Goal: Check status: Check status

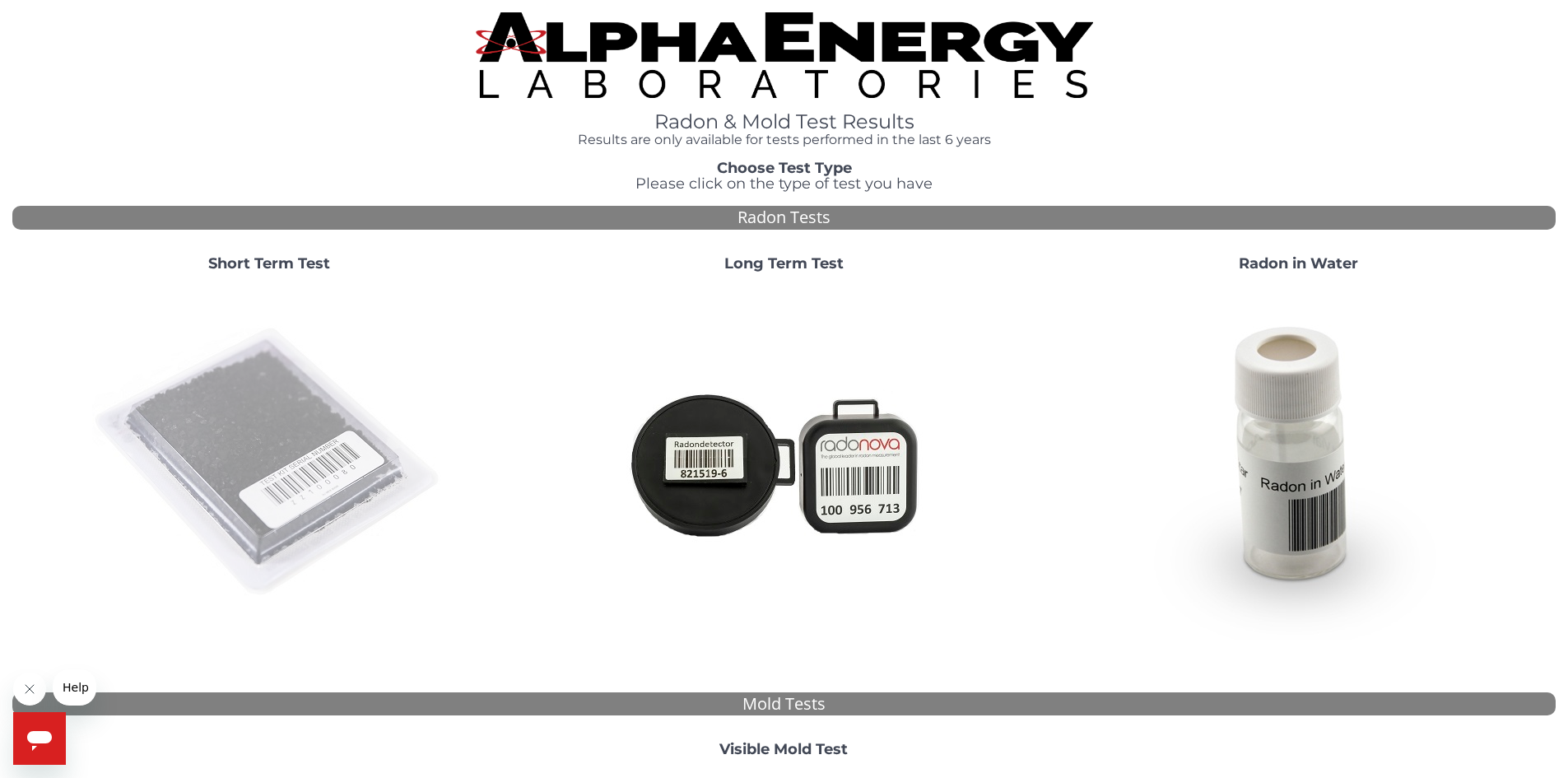
click at [272, 452] on img at bounding box center [269, 462] width 354 height 354
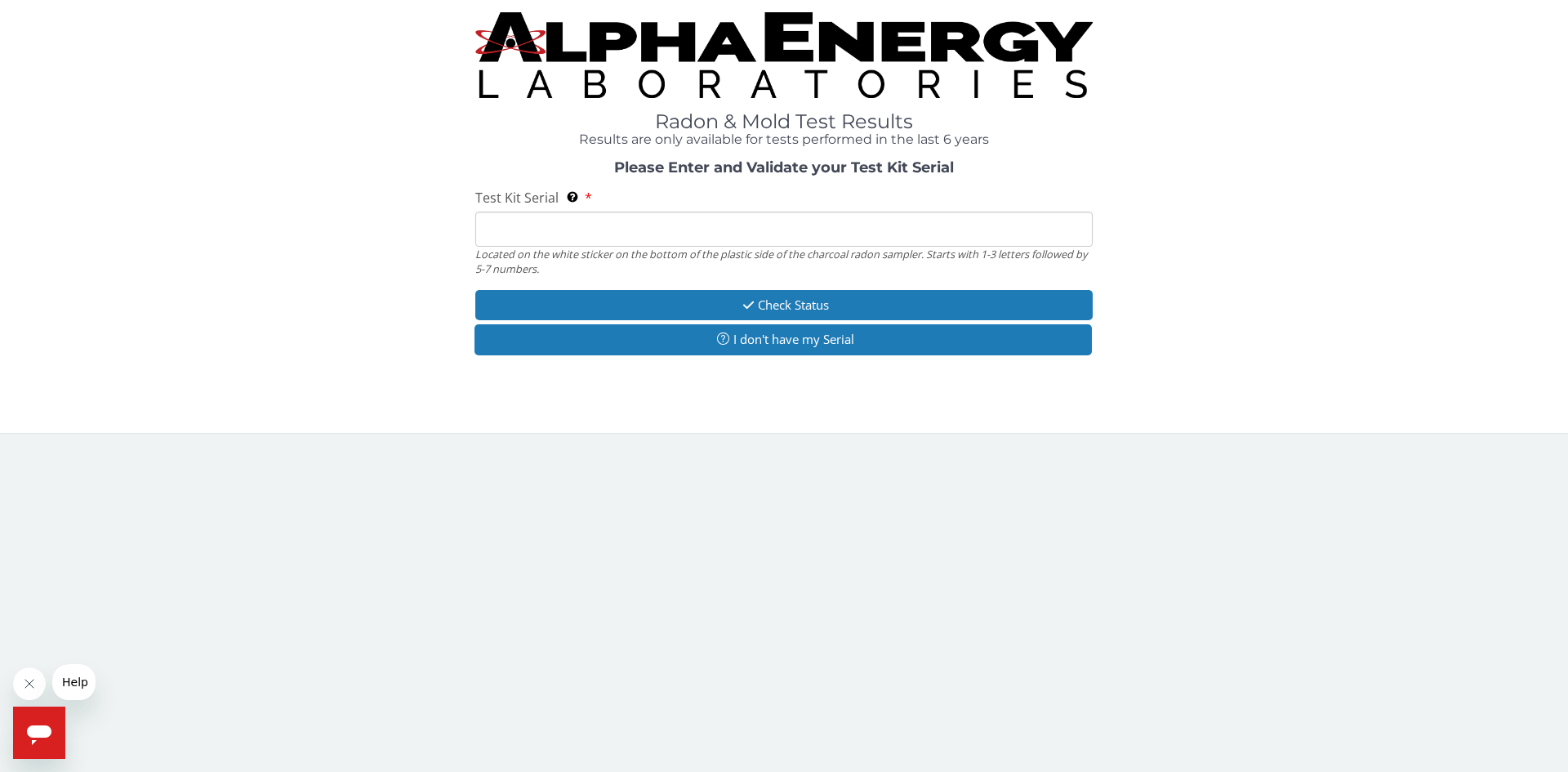
paste input "AA537681"
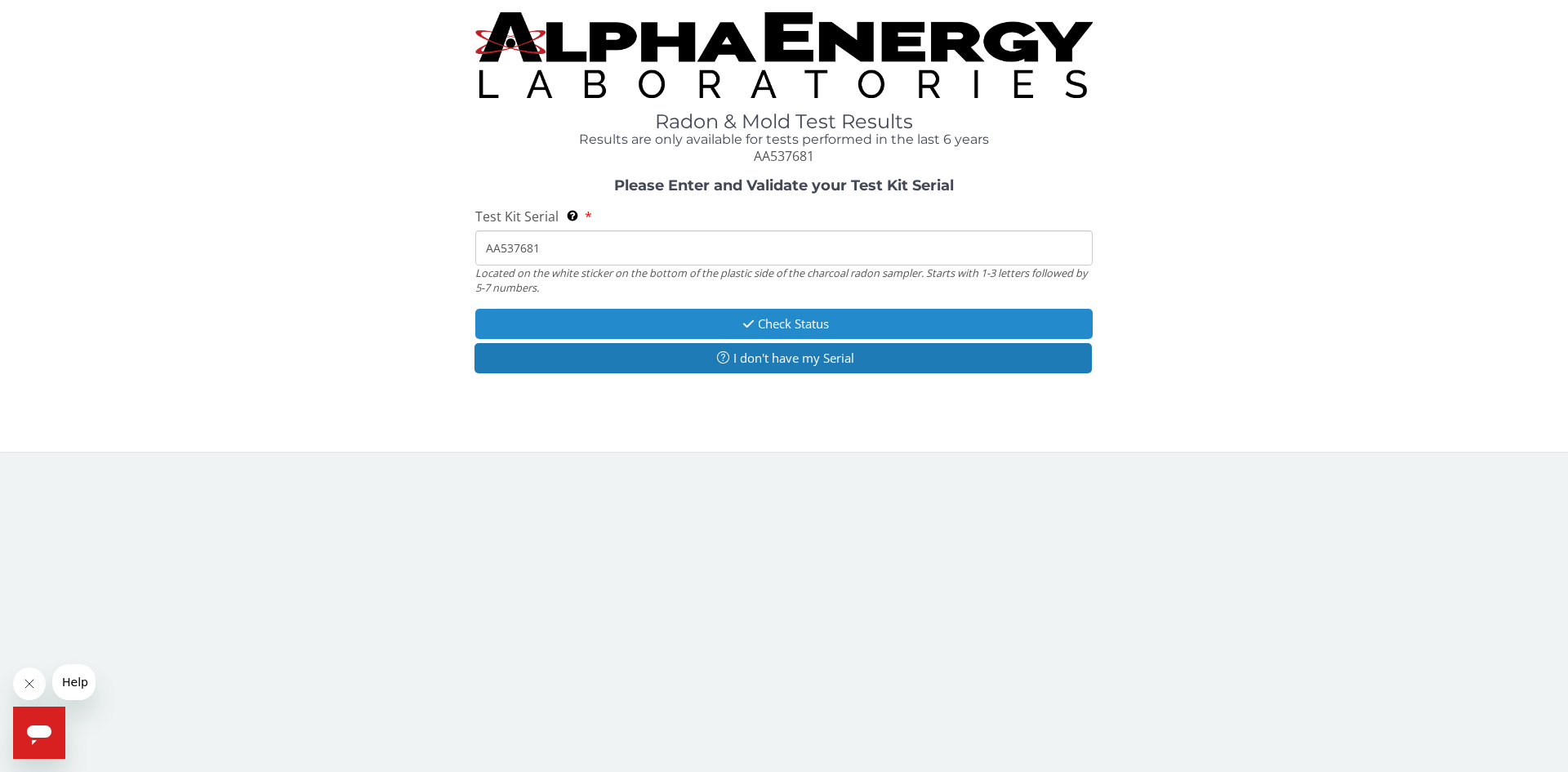
type input "AA537681"
click at [828, 325] on button "Check Status" at bounding box center [784, 324] width 617 height 31
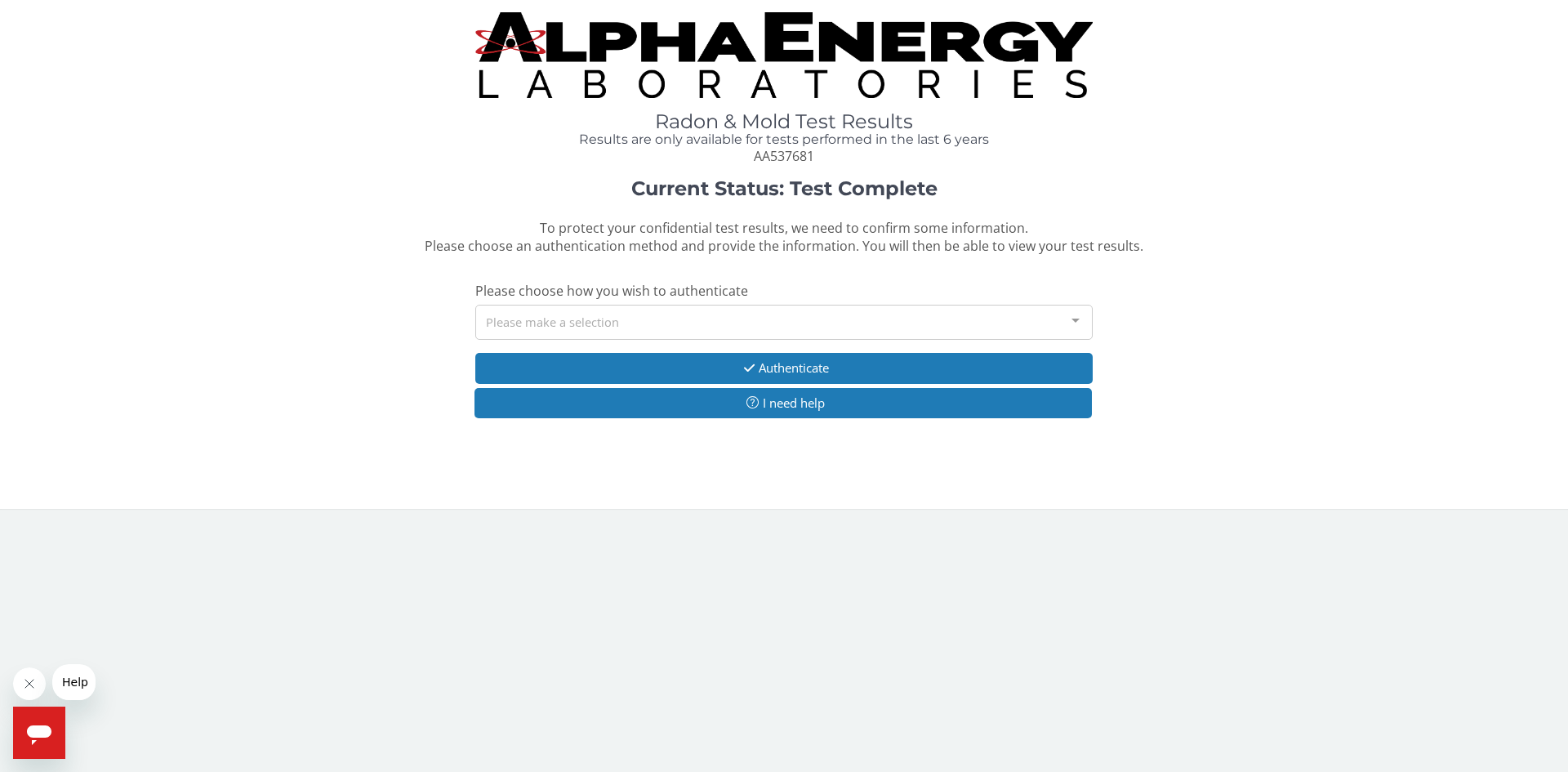
click at [747, 318] on div "Please make a selection" at bounding box center [784, 322] width 617 height 35
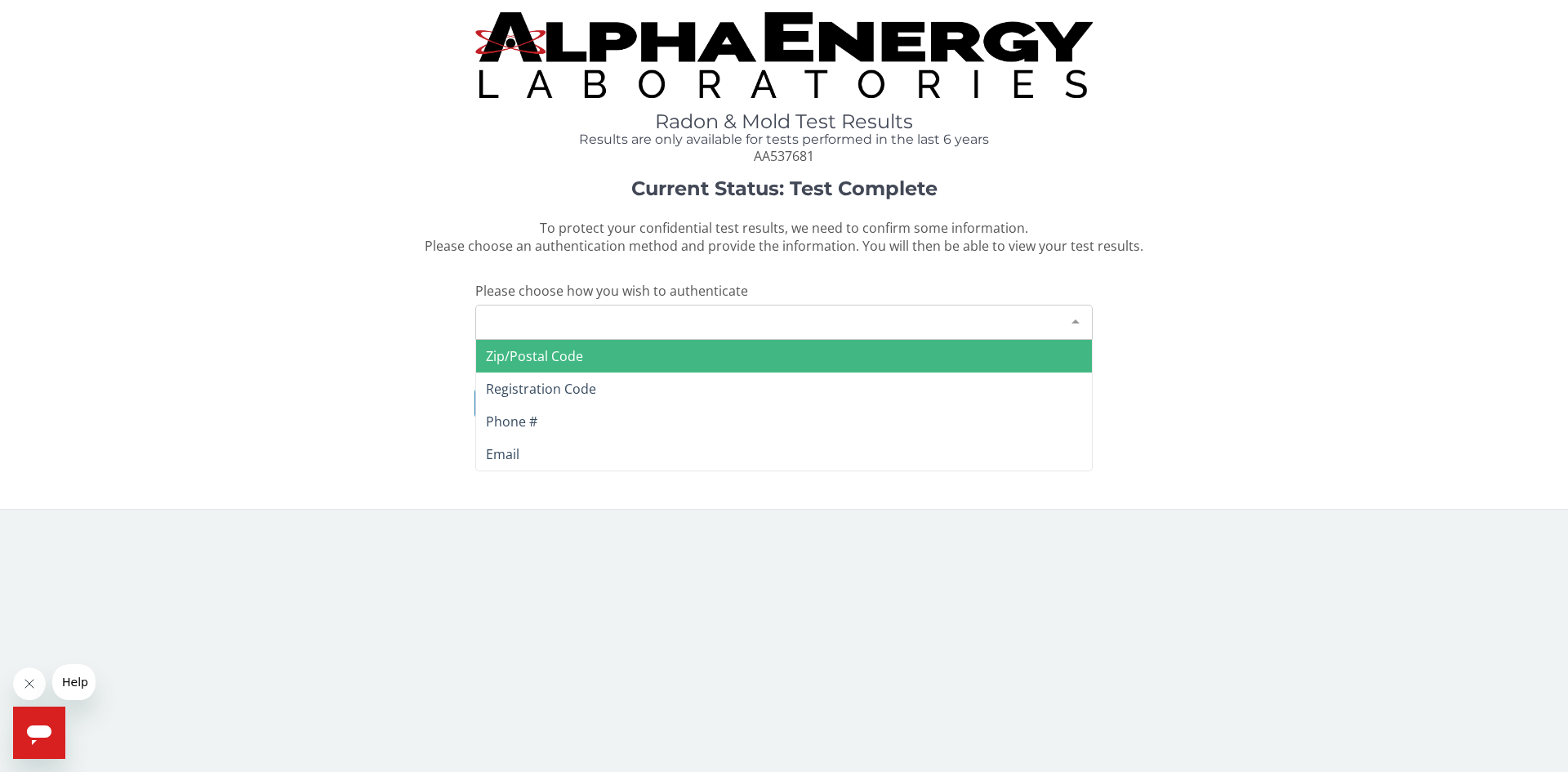
click at [736, 350] on span "Zip/Postal Code" at bounding box center [784, 356] width 616 height 32
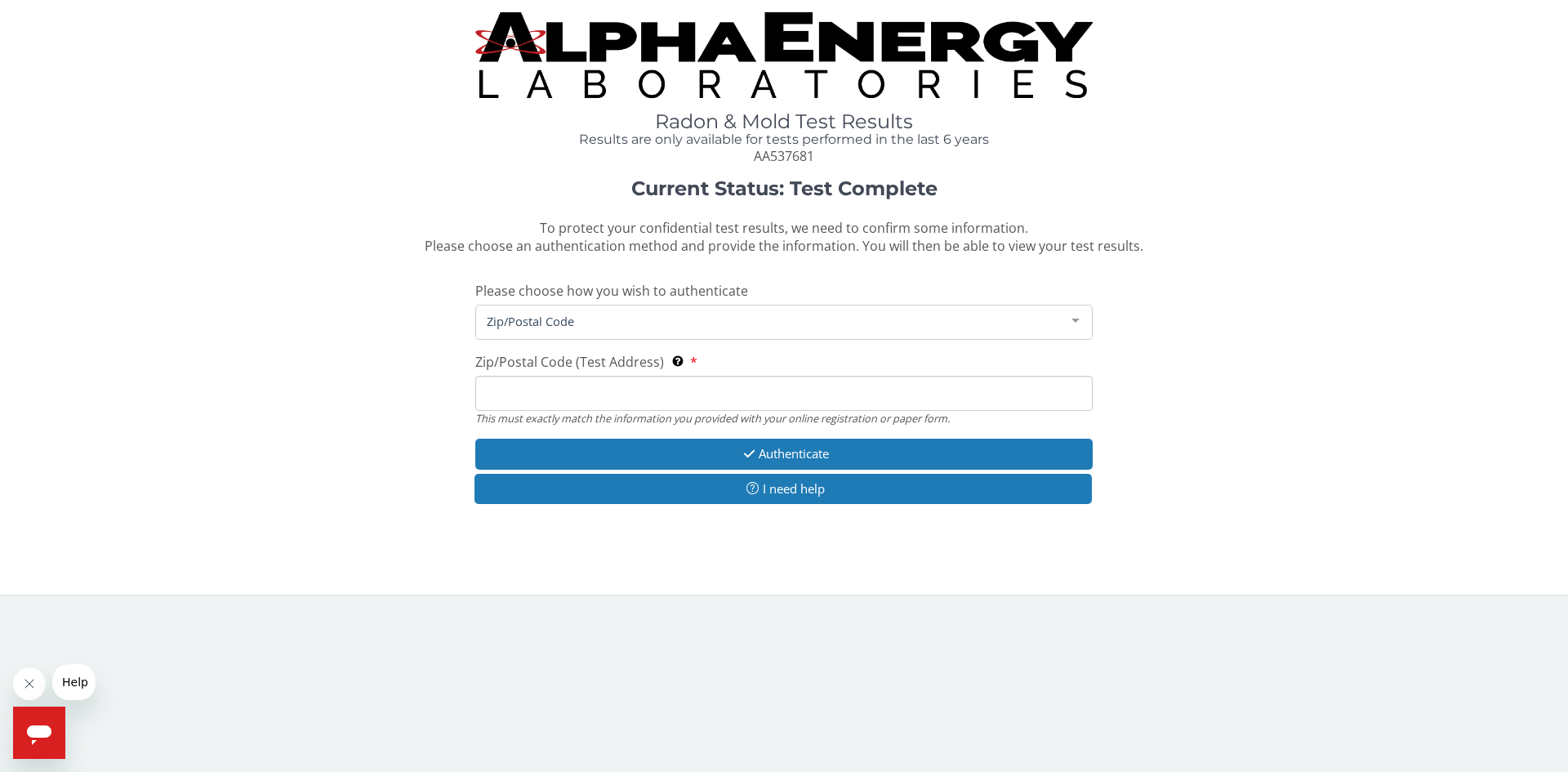
click at [724, 396] on input "Zip/Postal Code (Test Address) This must exactly match the information you prov…" at bounding box center [784, 393] width 617 height 35
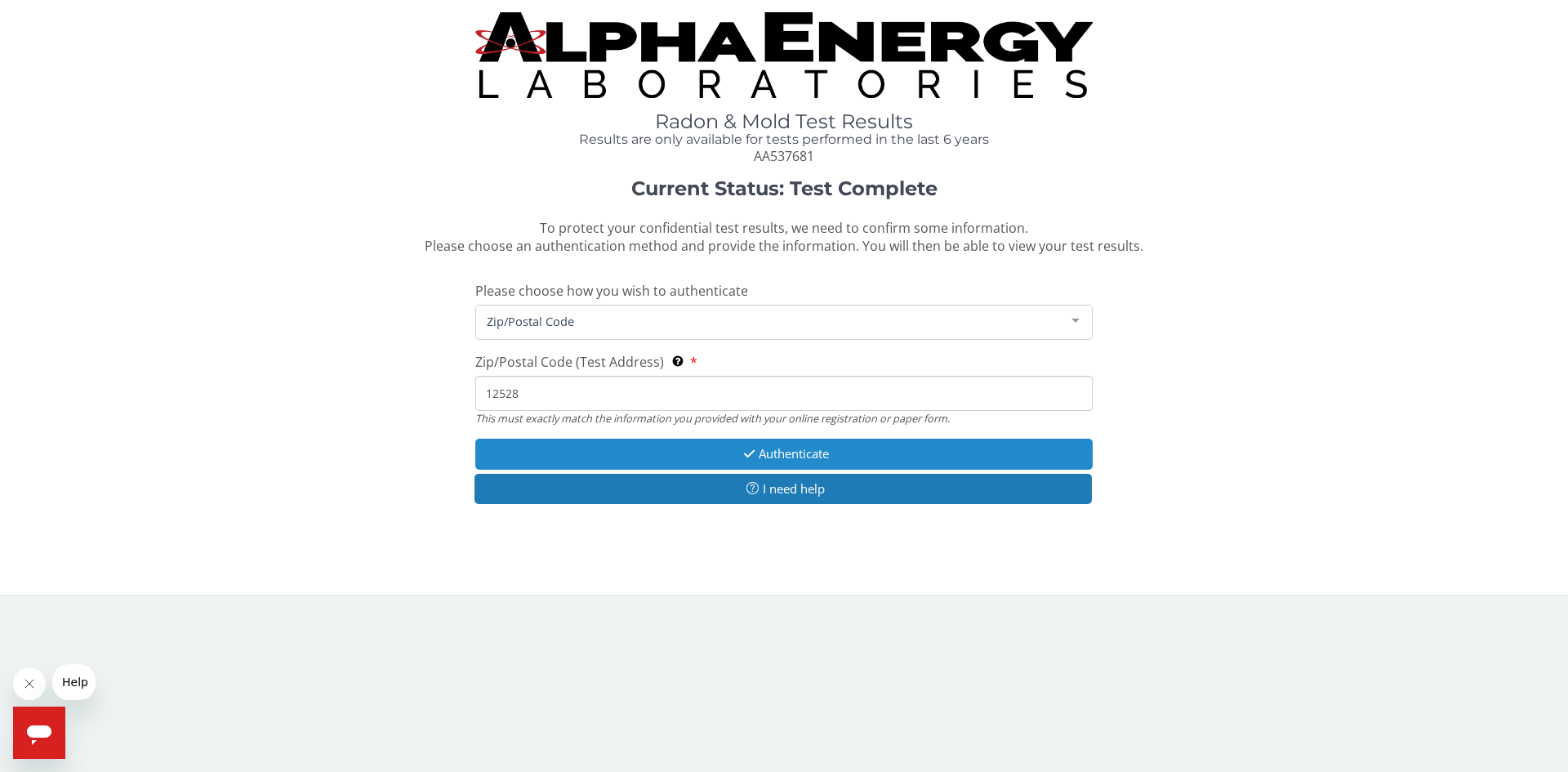
type input "12528"
click at [733, 453] on button "Authenticate" at bounding box center [784, 454] width 617 height 31
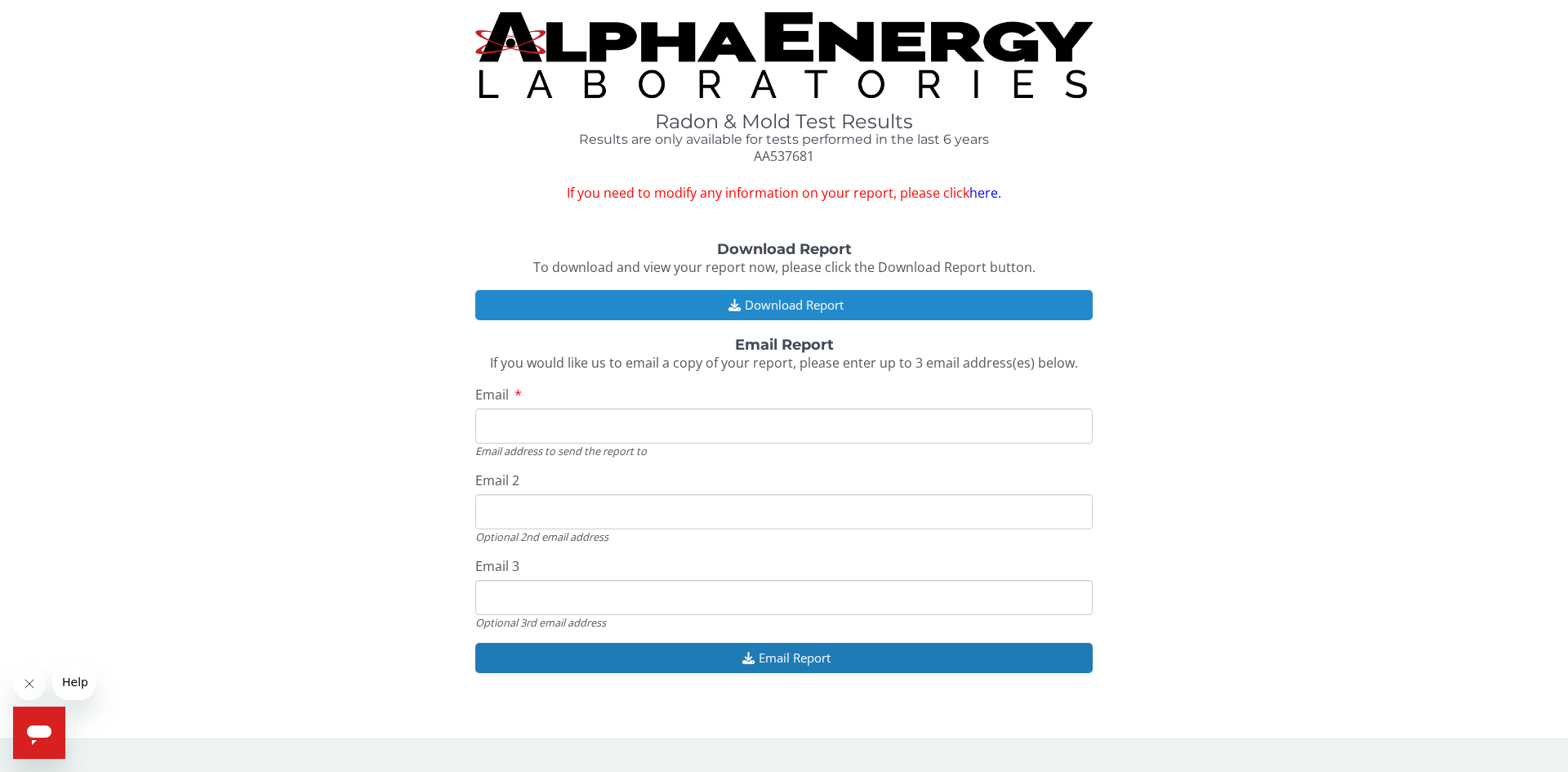
click at [744, 307] on button "Download Report" at bounding box center [784, 304] width 617 height 31
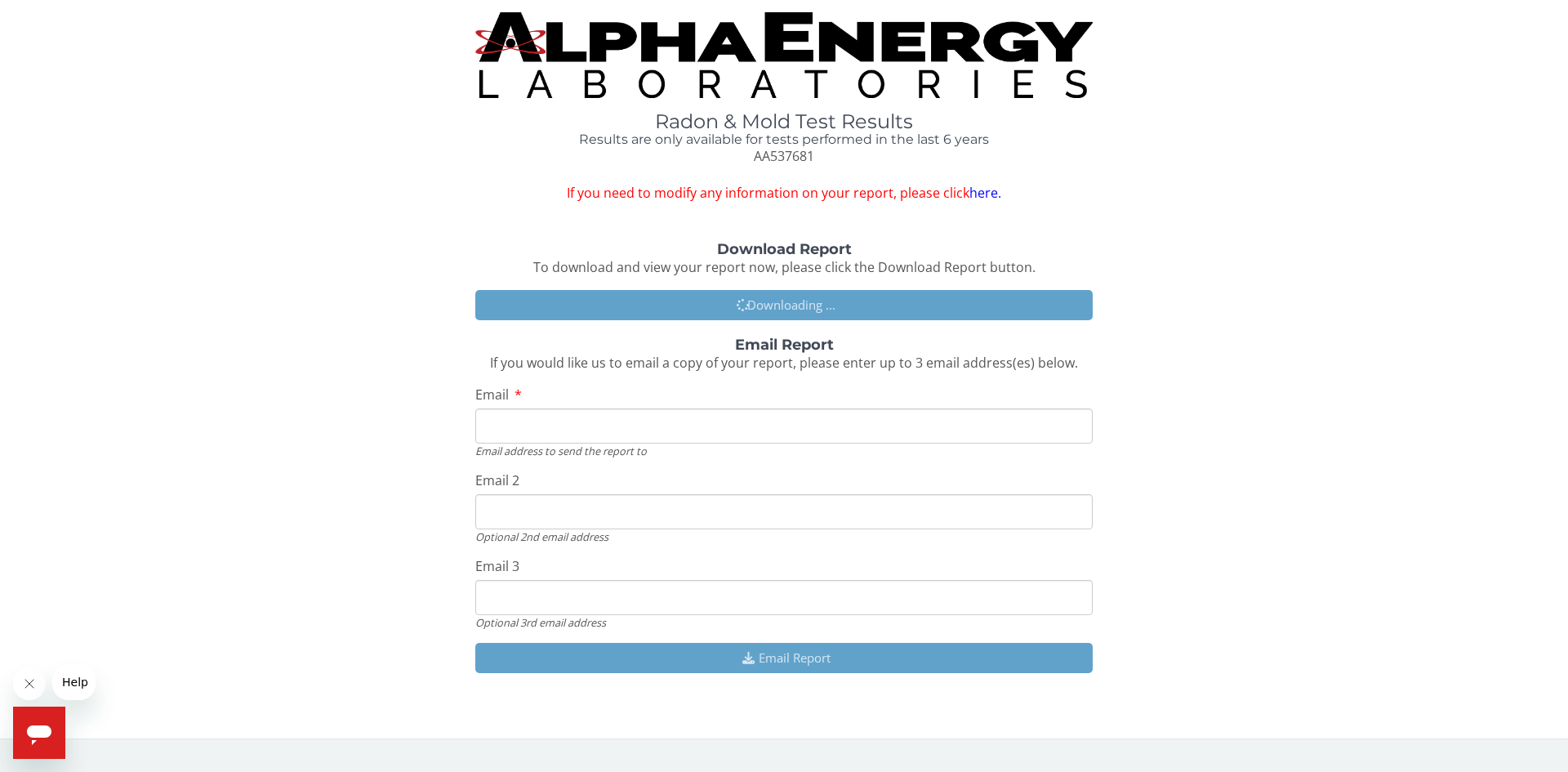
click at [600, 429] on input "Email" at bounding box center [784, 426] width 617 height 35
type input "[PERSON_NAME][EMAIL_ADDRESS][DOMAIN_NAME]"
